Goal: Transaction & Acquisition: Purchase product/service

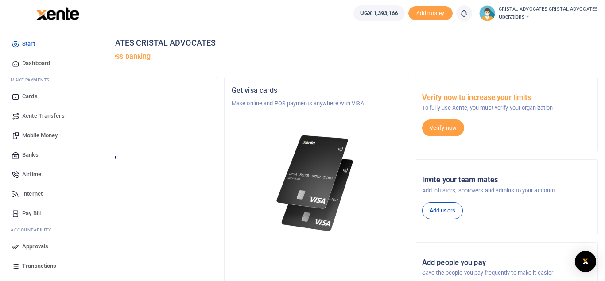
click at [37, 266] on span "Transactions" at bounding box center [39, 266] width 34 height 9
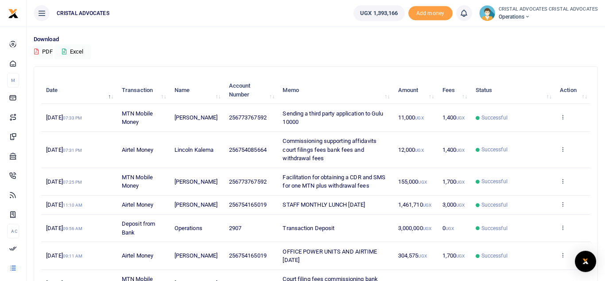
scroll to position [62, 0]
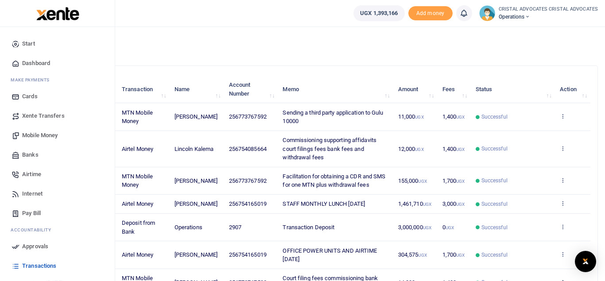
click at [39, 136] on span "Mobile Money" at bounding box center [39, 135] width 35 height 9
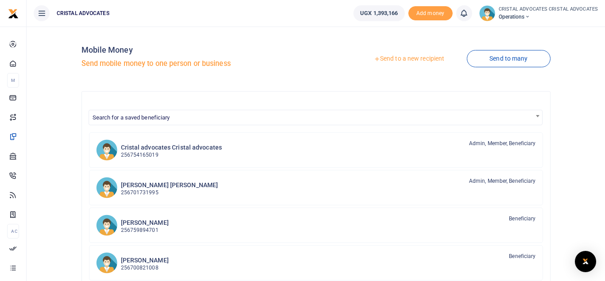
click at [406, 55] on link "Send to a new recipient" at bounding box center [409, 59] width 116 height 16
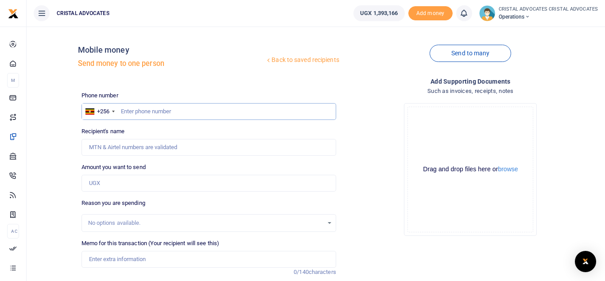
click at [169, 116] on input "text" at bounding box center [208, 111] width 255 height 17
type input "743954679"
type input "Shadrack Opio"
type input "743954679"
click at [116, 182] on input "Amount you want to send" at bounding box center [208, 183] width 255 height 17
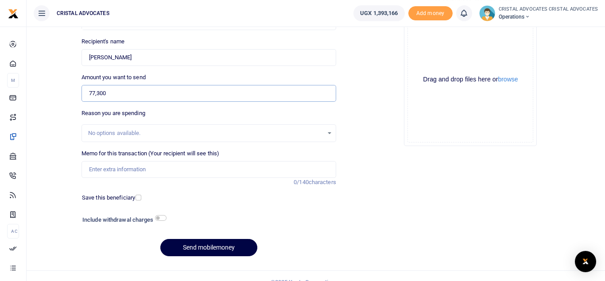
scroll to position [102, 0]
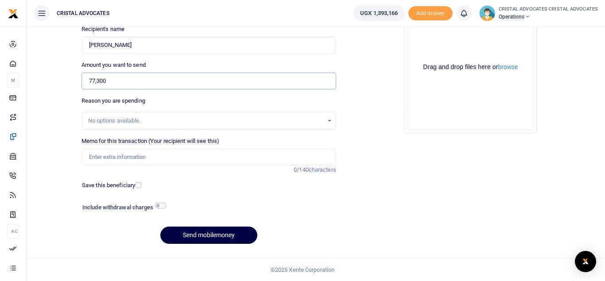
type input "77,300"
click at [130, 157] on input "Memo for this transaction (Your recipient will see this)" at bounding box center [208, 157] width 255 height 17
type input "AQUARIUM SERVICE AND FISH FOOD"
click at [197, 236] on button "Send mobilemoney" at bounding box center [208, 235] width 97 height 17
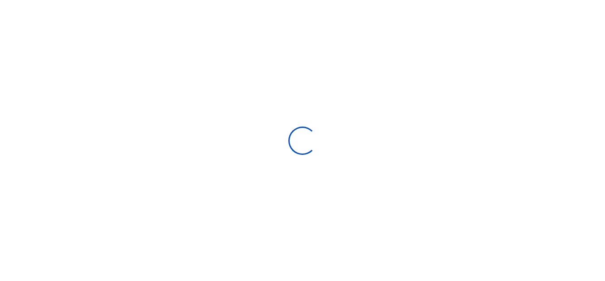
select select "Loading bundles"
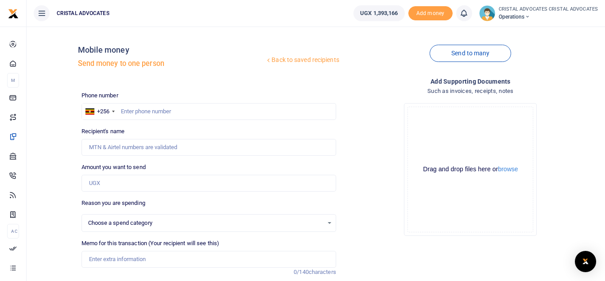
click at [465, 16] on icon at bounding box center [463, 13] width 9 height 10
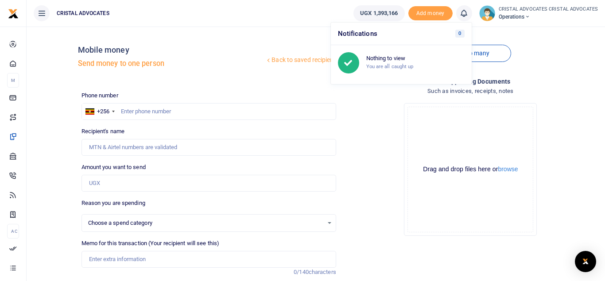
click at [400, 145] on div "Drop your files here Drag and drop files here or browse Powered by Uppy" at bounding box center [470, 169] width 255 height 147
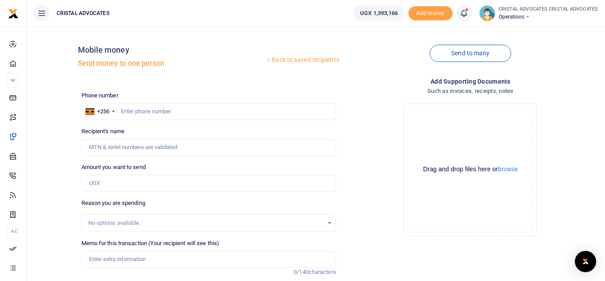
click at [463, 14] on icon at bounding box center [463, 13] width 9 height 10
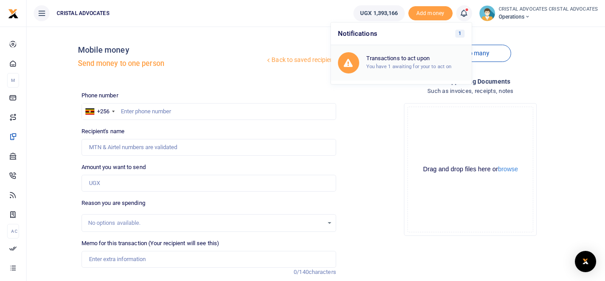
click at [413, 55] on h6 "Transactions to act upon" at bounding box center [415, 58] width 98 height 7
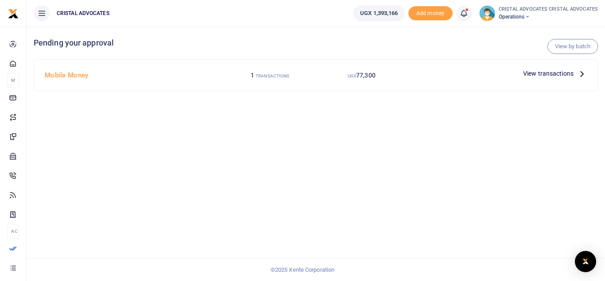
click at [550, 71] on span "View transactions" at bounding box center [548, 74] width 50 height 10
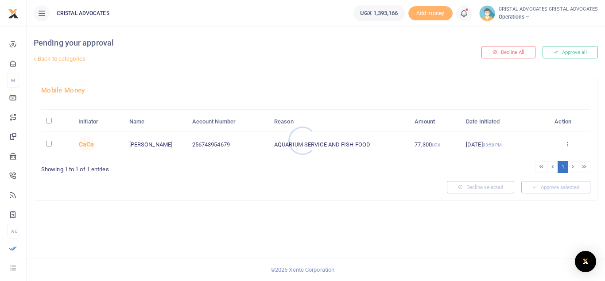
click at [563, 52] on div at bounding box center [302, 140] width 605 height 281
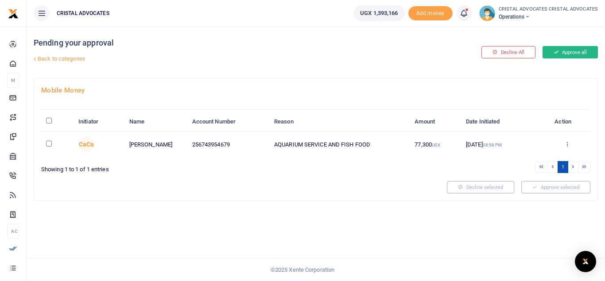
click at [564, 54] on button "Approve all" at bounding box center [569, 52] width 55 height 12
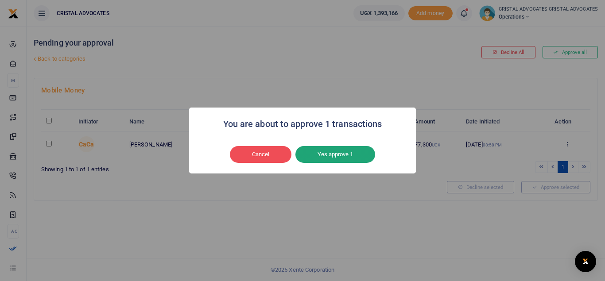
click at [335, 155] on button "Yes approve 1" at bounding box center [335, 154] width 80 height 17
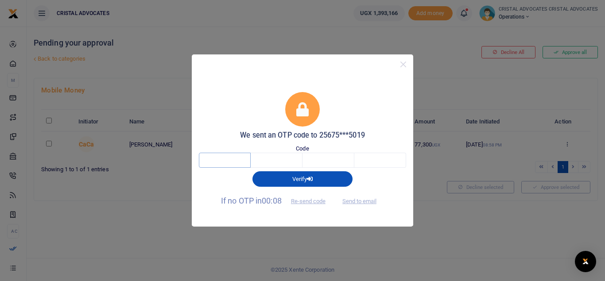
click at [233, 160] on input "text" at bounding box center [225, 160] width 52 height 15
type input "1"
type input "2"
type input "1"
type input "4"
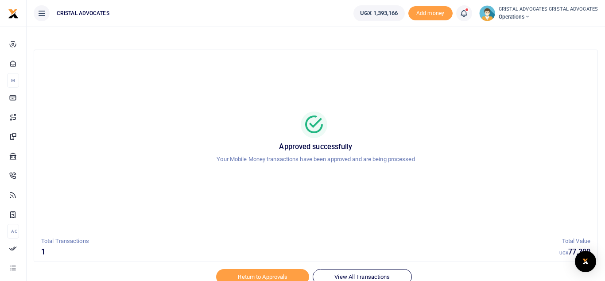
click at [528, 16] on icon at bounding box center [527, 17] width 5 height 6
click at [548, 64] on link "Logout" at bounding box center [561, 64] width 70 height 12
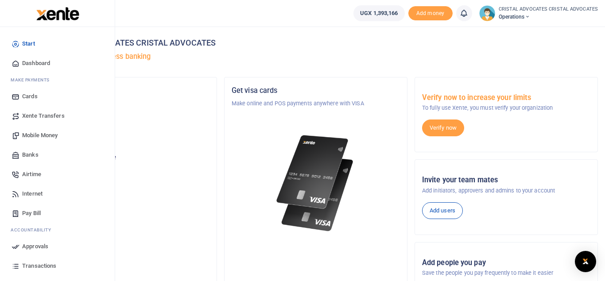
click at [34, 266] on span "Transactions" at bounding box center [39, 266] width 34 height 9
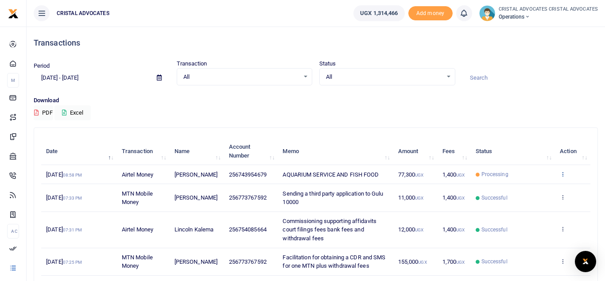
click at [561, 173] on icon at bounding box center [563, 174] width 6 height 6
click at [527, 16] on span "Operations" at bounding box center [549, 17] width 100 height 8
click at [540, 64] on icon at bounding box center [536, 64] width 7 height 8
